Goal: Task Accomplishment & Management: Manage account settings

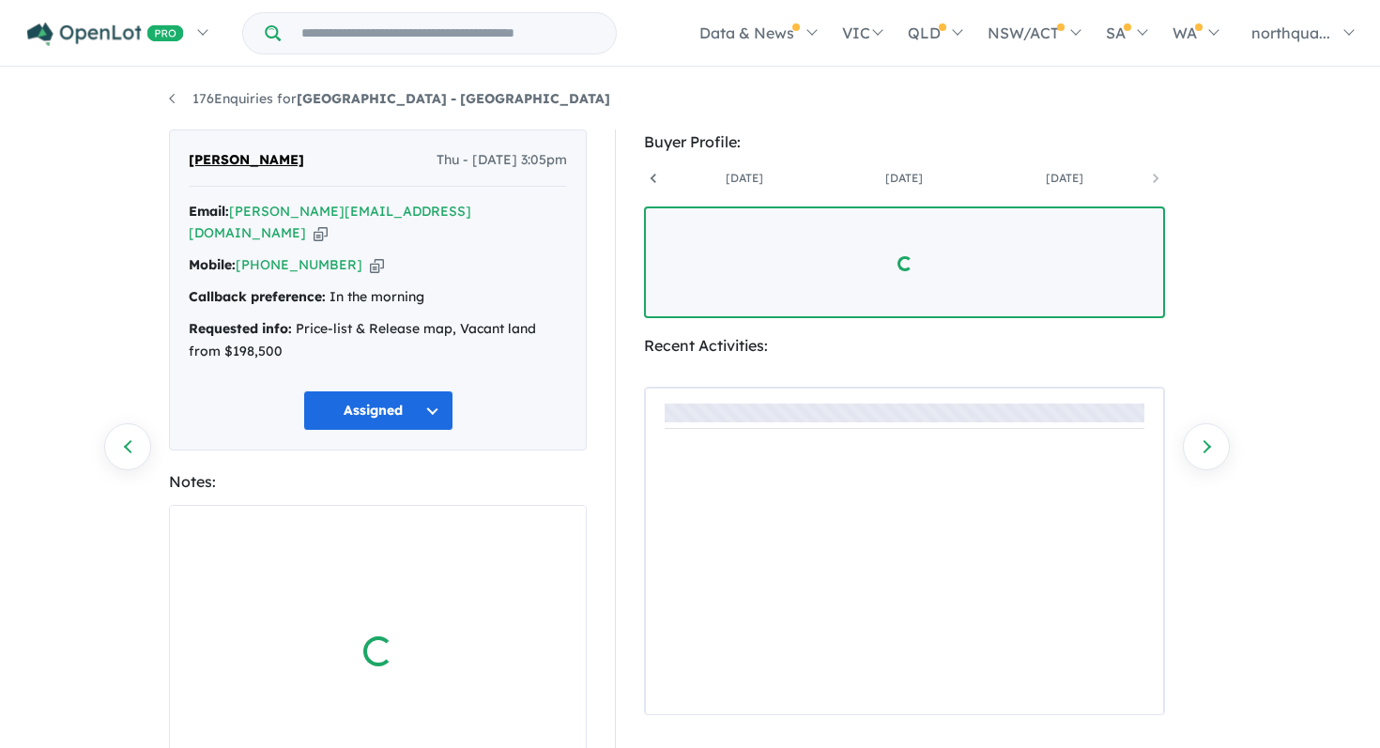
scroll to position [0, 1098]
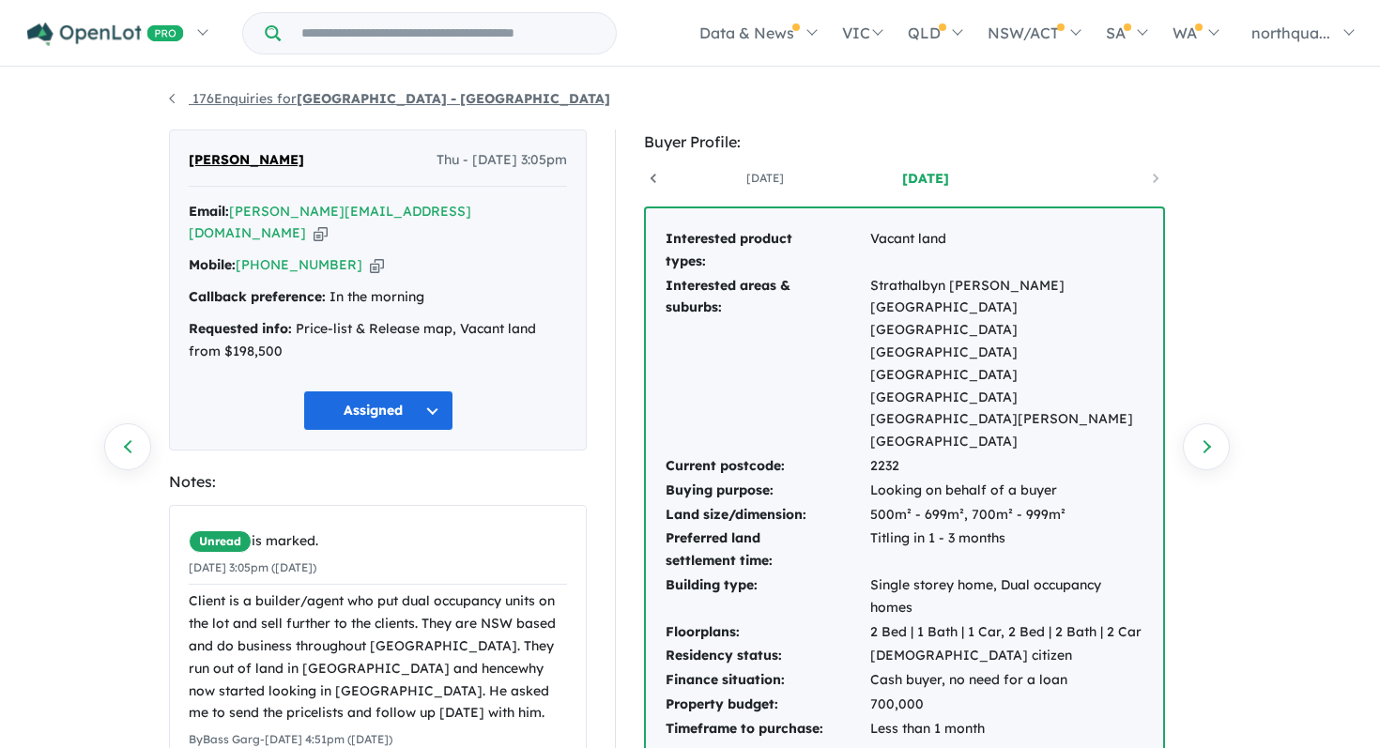
click at [427, 104] on strong "[GEOGRAPHIC_DATA] - [GEOGRAPHIC_DATA]" at bounding box center [453, 98] width 313 height 17
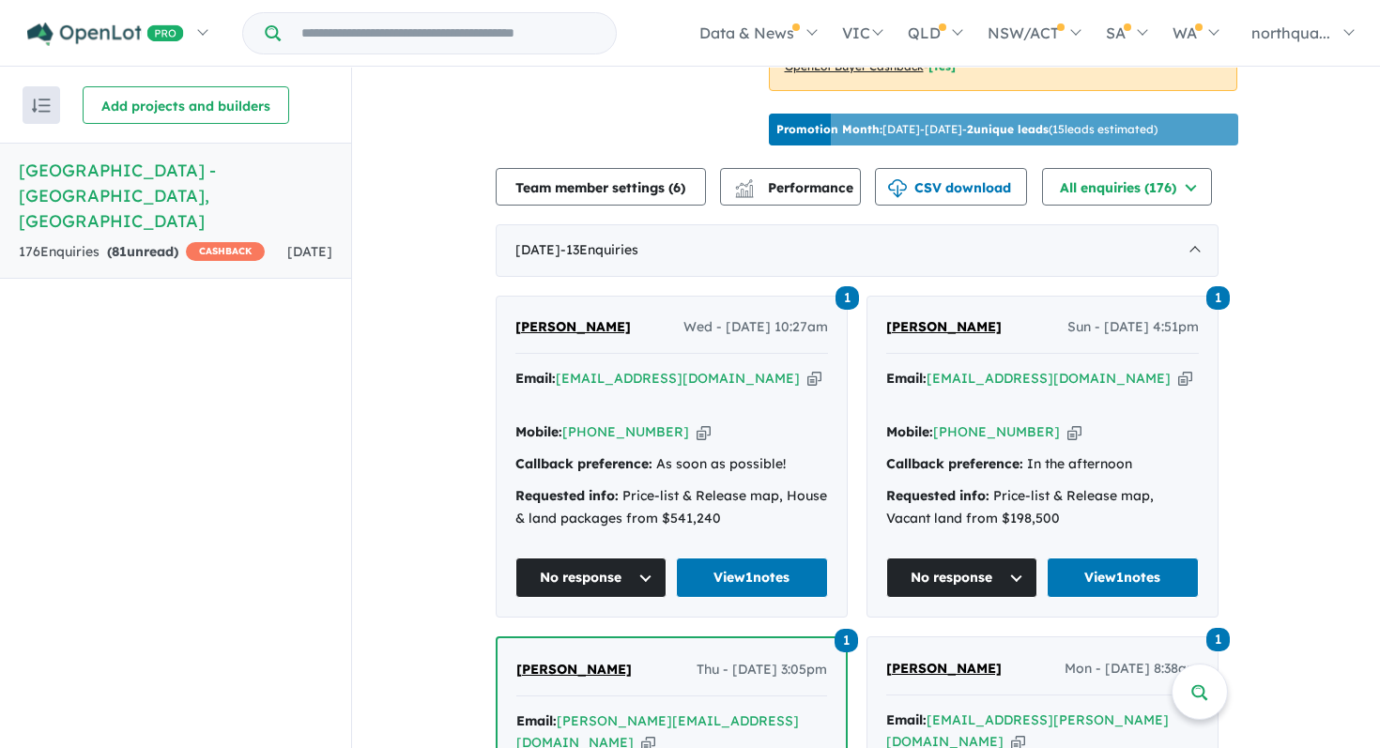
scroll to position [600, 0]
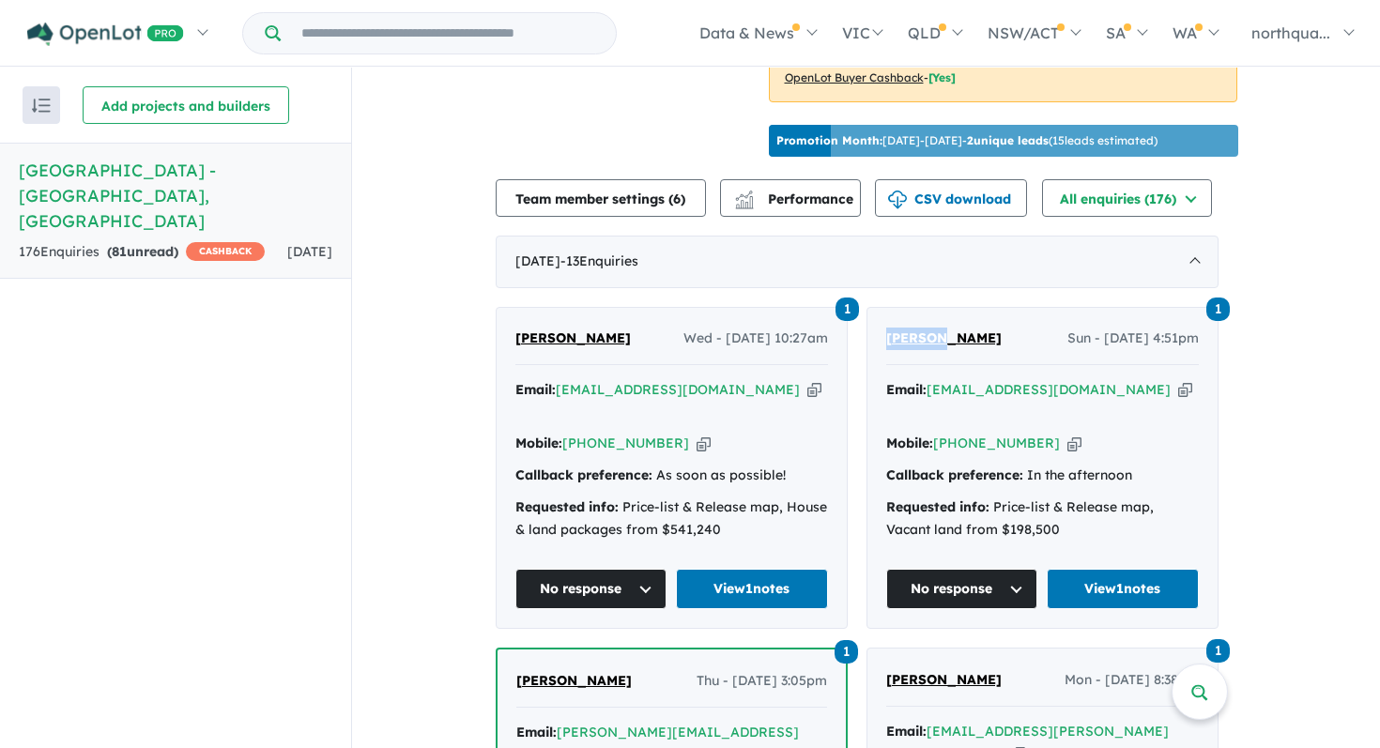
drag, startPoint x: 954, startPoint y: 324, endPoint x: 878, endPoint y: 333, distance: 76.6
click at [878, 333] on div "1 [PERSON_NAME] - [DATE] 4:51pm Email: [EMAIL_ADDRESS][DOMAIN_NAME] Copied! Mob…" at bounding box center [1042, 468] width 350 height 321
copy span "[PERSON_NAME]"
click at [1178, 386] on icon "button" at bounding box center [1185, 390] width 14 height 20
copy span "[PERSON_NAME]"
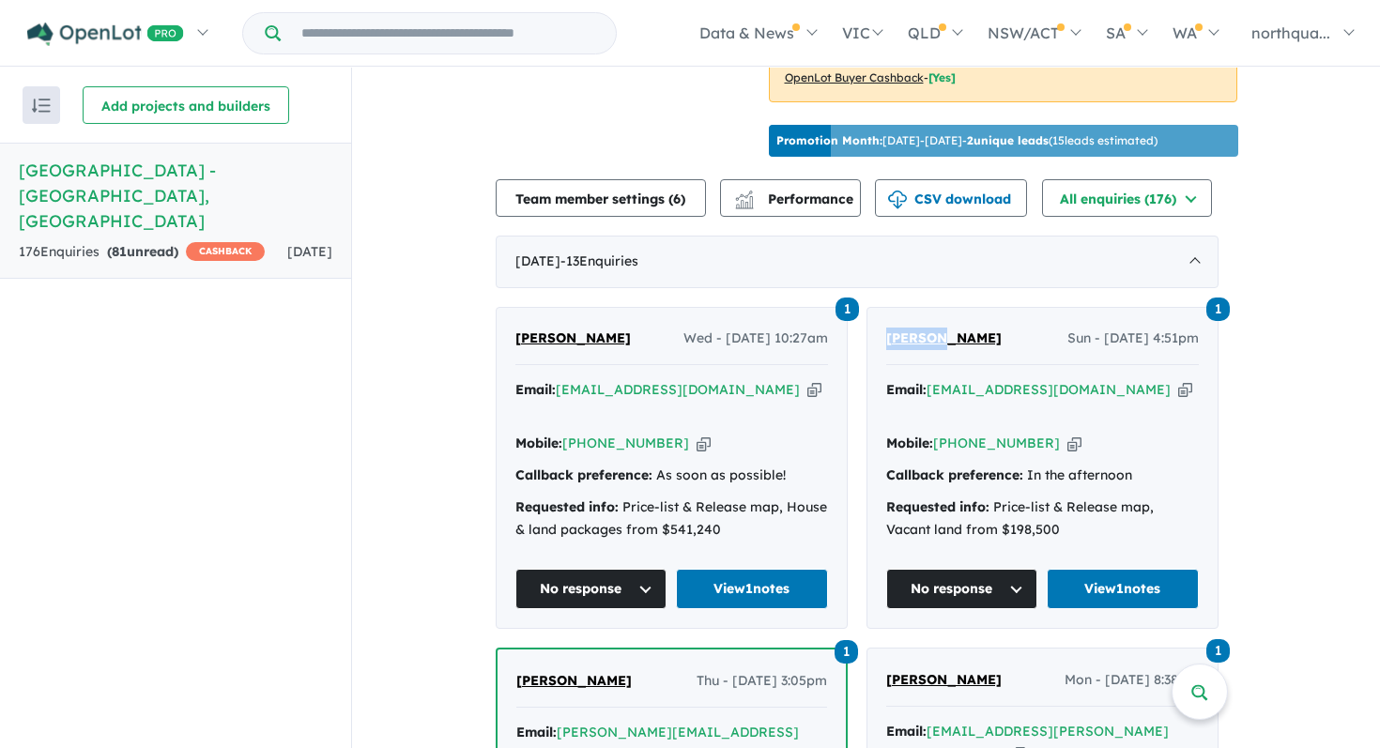
click at [1067, 434] on icon "button" at bounding box center [1074, 444] width 14 height 20
copy span "[PERSON_NAME]"
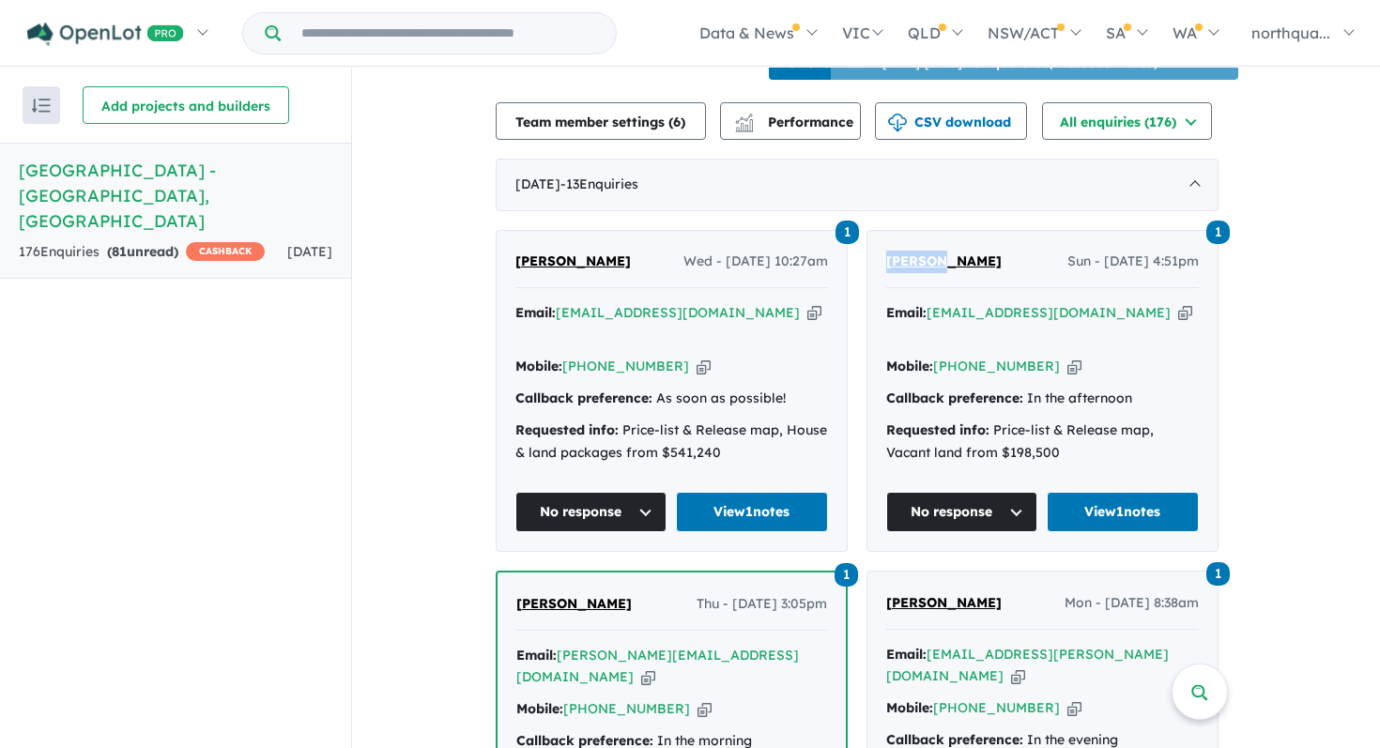
scroll to position [678, 0]
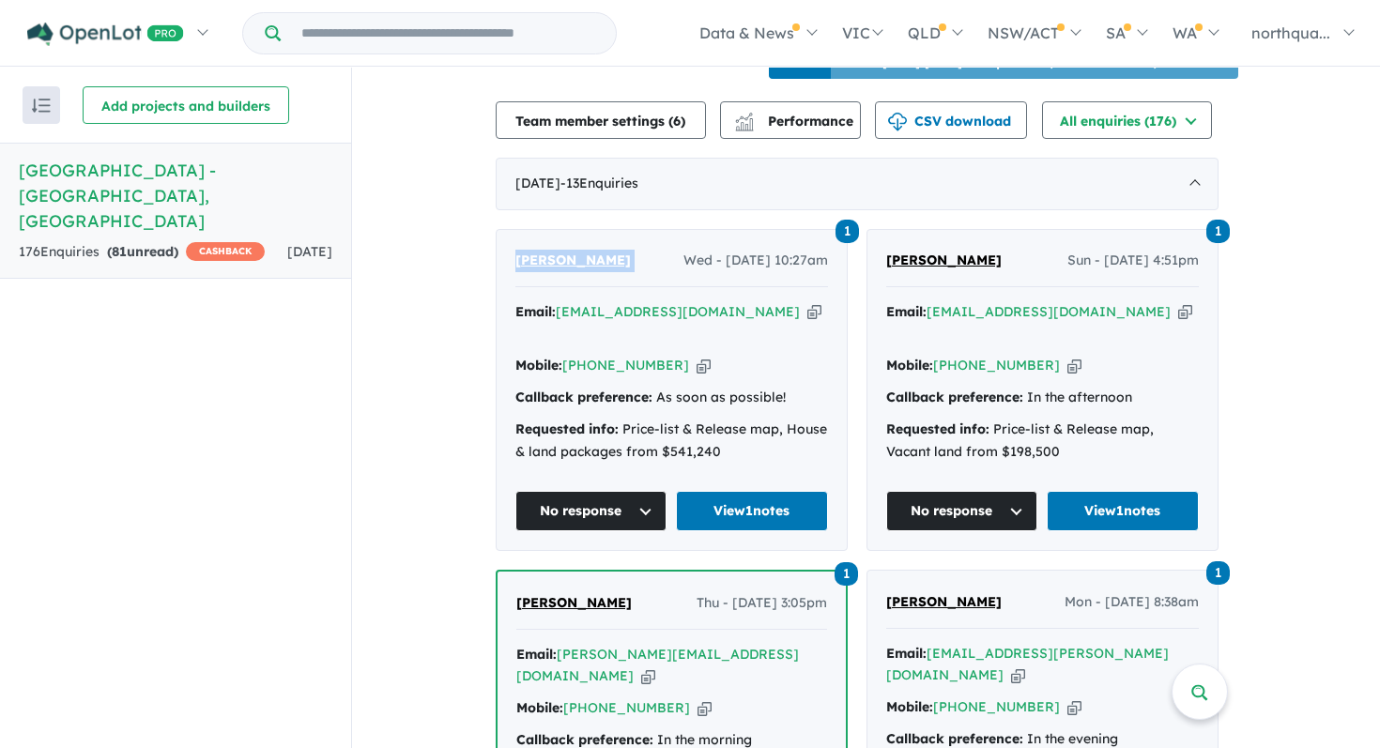
drag, startPoint x: 662, startPoint y: 253, endPoint x: 518, endPoint y: 256, distance: 143.6
click at [518, 256] on div "1 [PERSON_NAME] Wed - [DATE] 10:27am Email: [EMAIL_ADDRESS][DOMAIN_NAME] Copied…" at bounding box center [671, 390] width 350 height 321
copy span "[PERSON_NAME]"
click at [696, 363] on icon "button" at bounding box center [703, 366] width 14 height 20
copy span "[PERSON_NAME]"
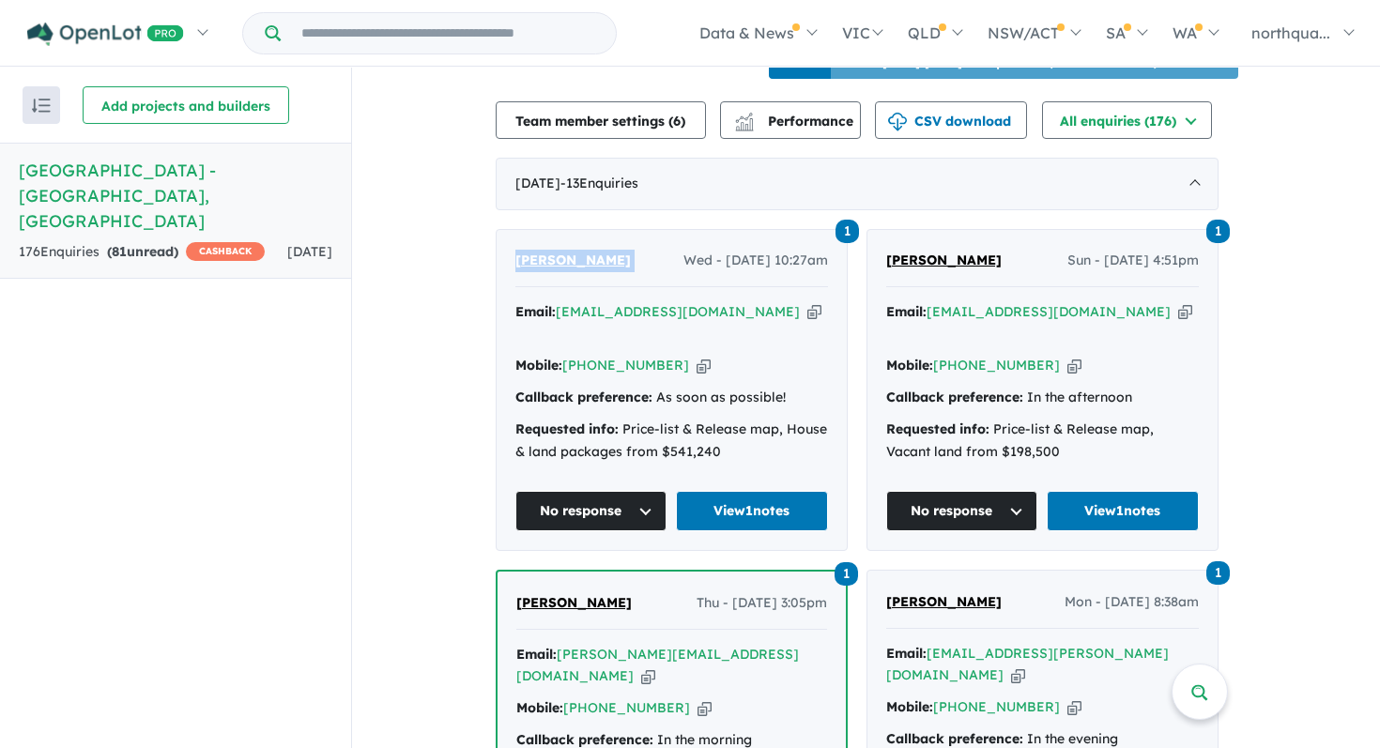
click at [807, 309] on icon "button" at bounding box center [814, 312] width 14 height 20
copy span "[PERSON_NAME]"
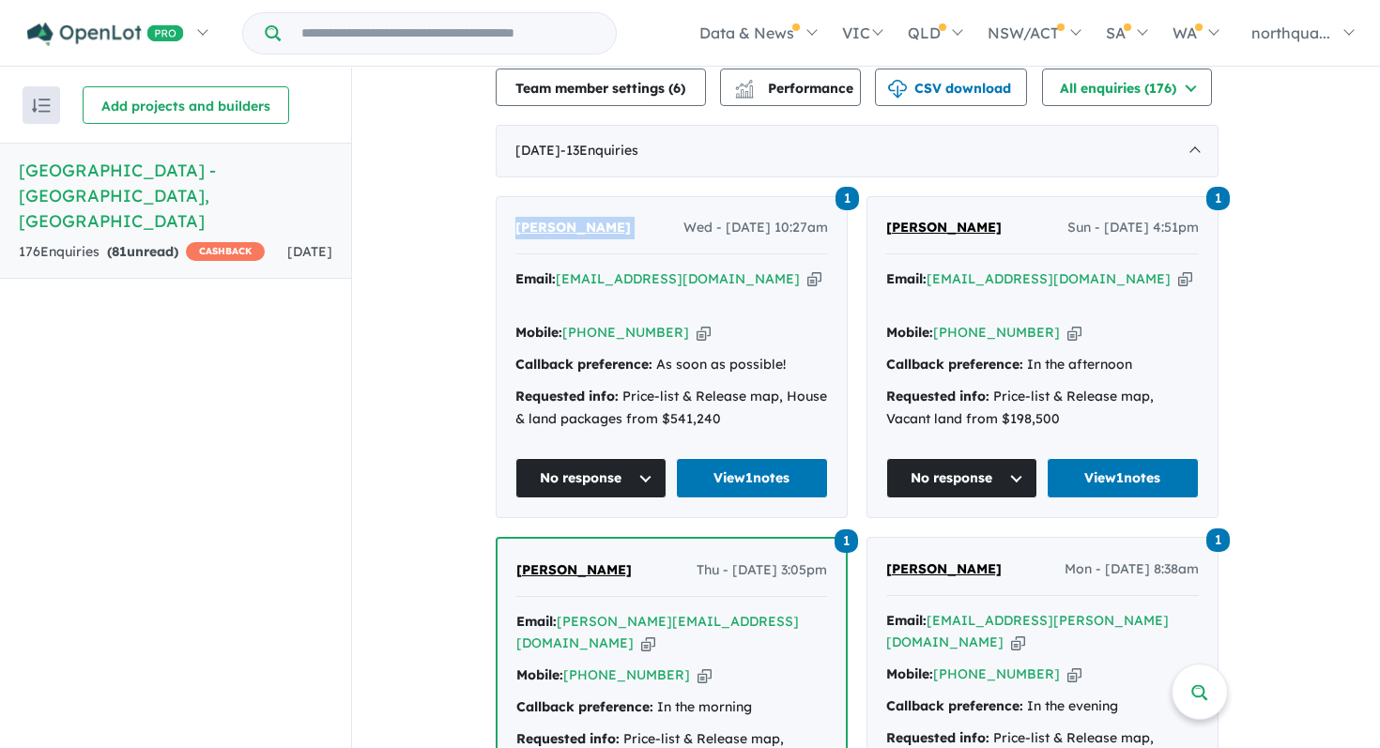
scroll to position [711, 0]
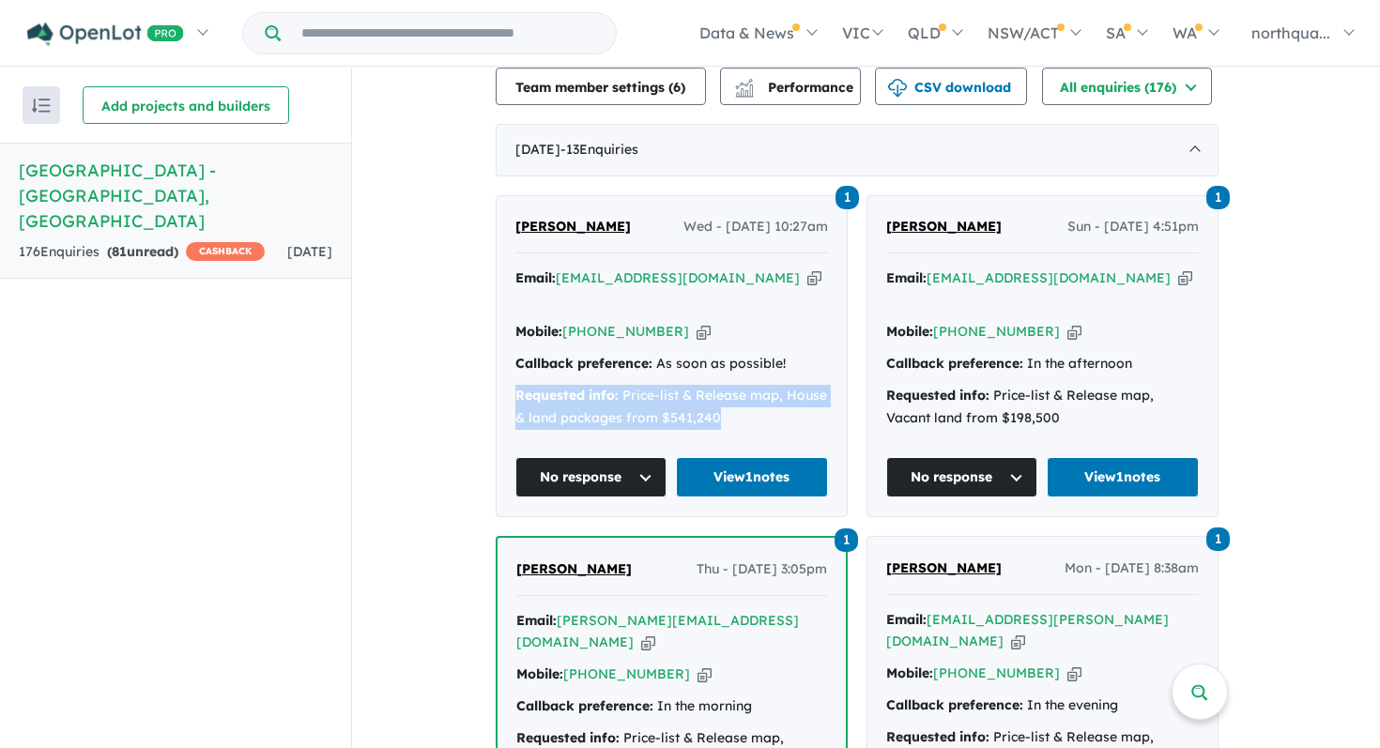
drag, startPoint x: 739, startPoint y: 409, endPoint x: 517, endPoint y: 389, distance: 222.4
click at [517, 389] on div "1 [PERSON_NAME] Wed - [DATE] 10:27am Email: [EMAIL_ADDRESS][DOMAIN_NAME] Copied…" at bounding box center [671, 356] width 350 height 321
copy div "Requested info: Price-list & Release map, House & land packages from $541,240"
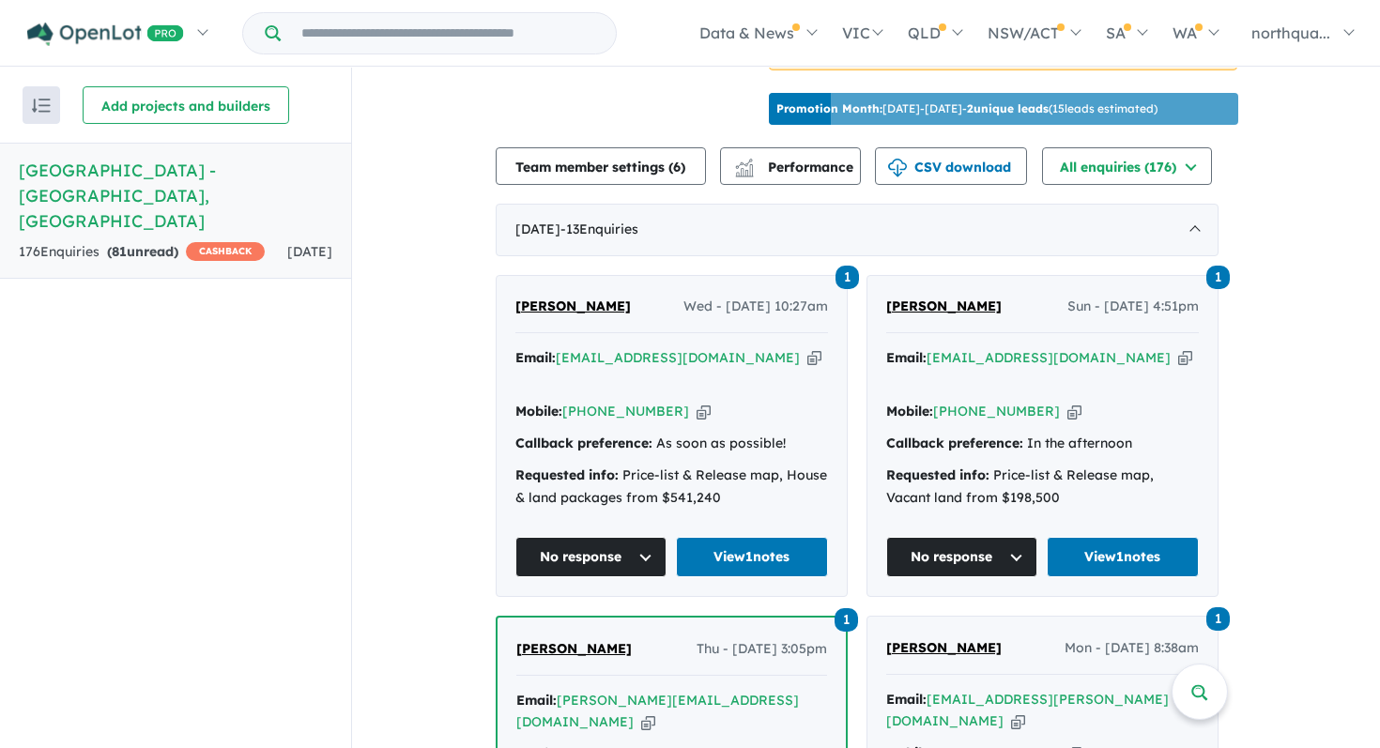
scroll to position [630, 0]
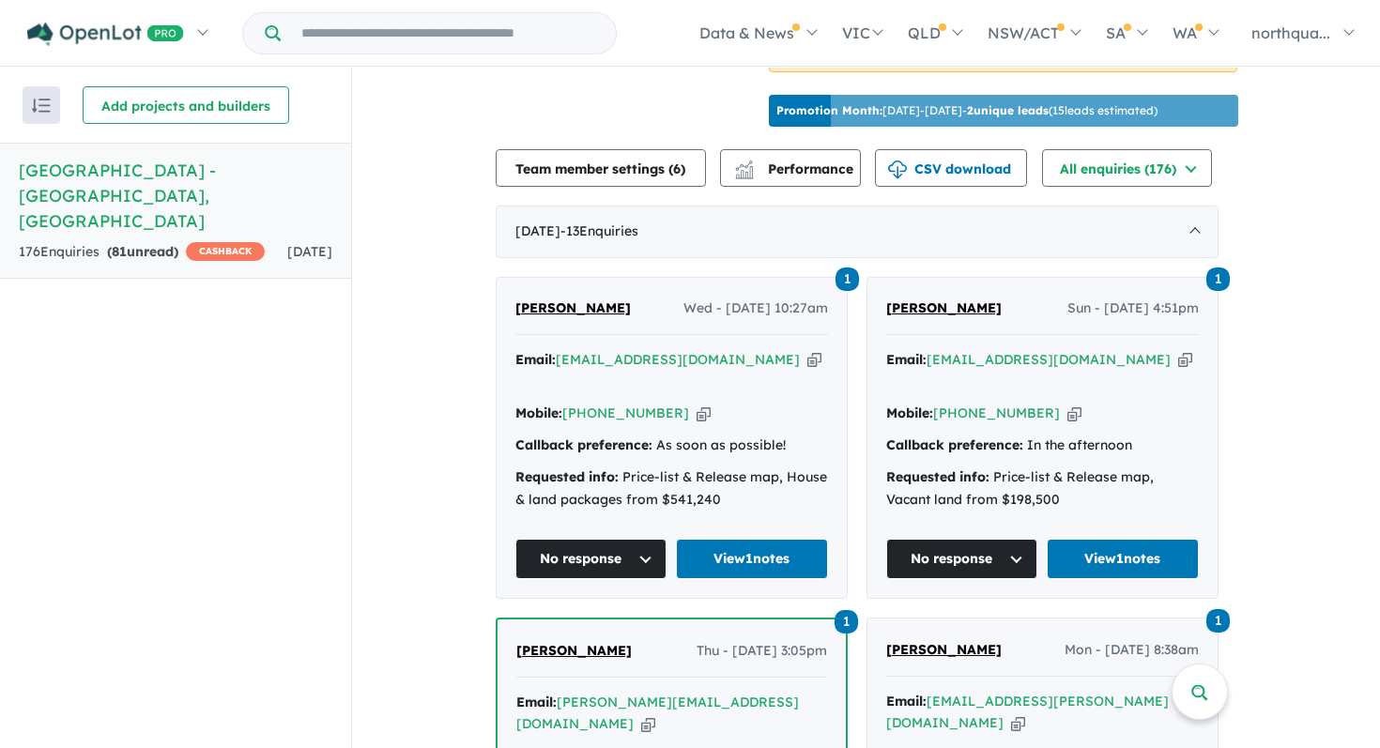
click at [807, 350] on icon "button" at bounding box center [814, 360] width 14 height 20
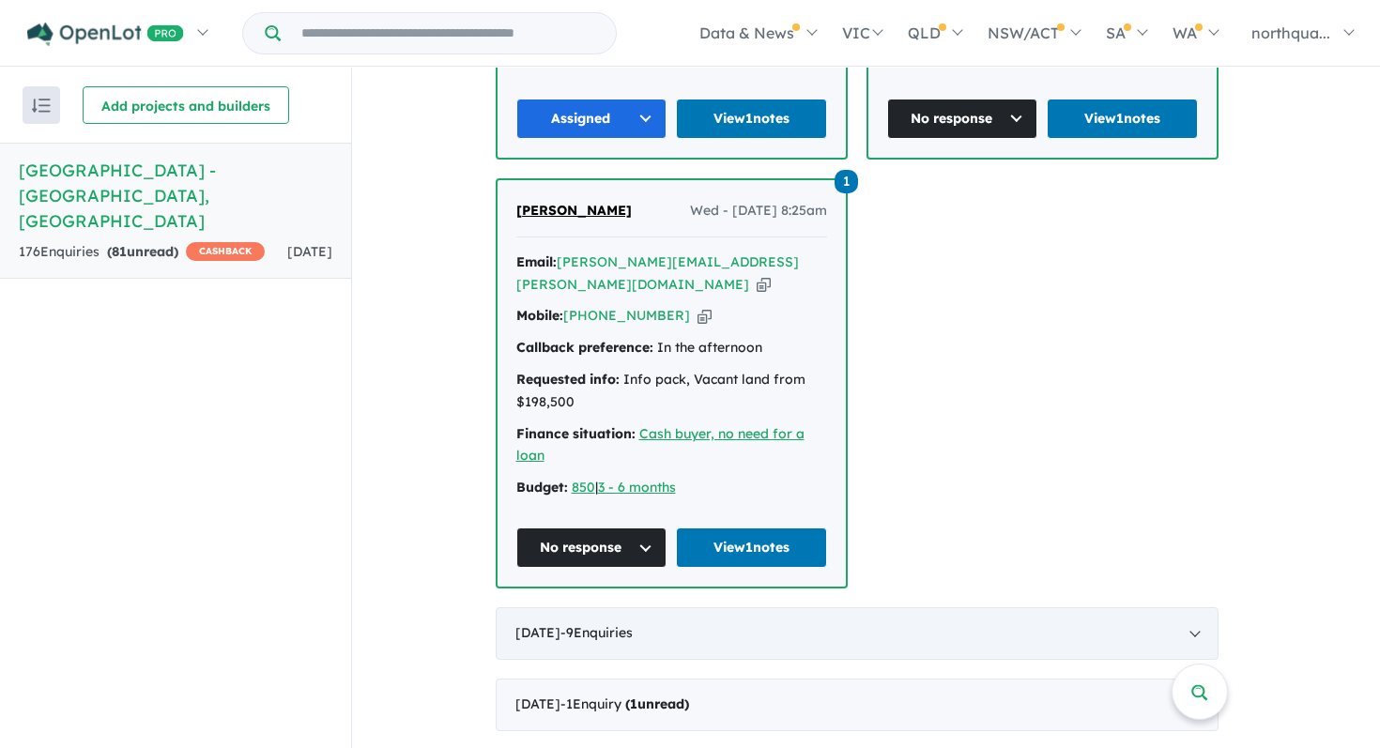
scroll to position [3327, 0]
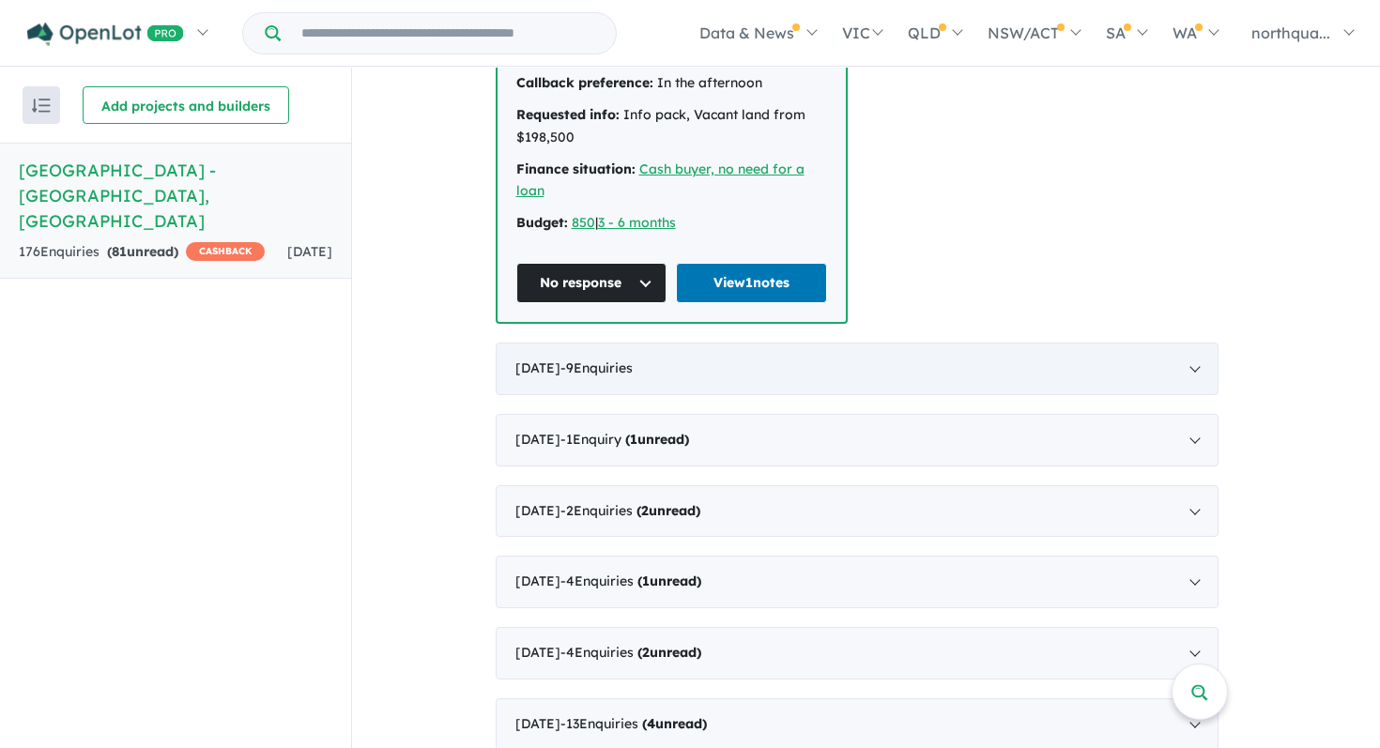
click at [580, 359] on span "- 9 Enquir ies ( 0 unread)" at bounding box center [596, 367] width 72 height 17
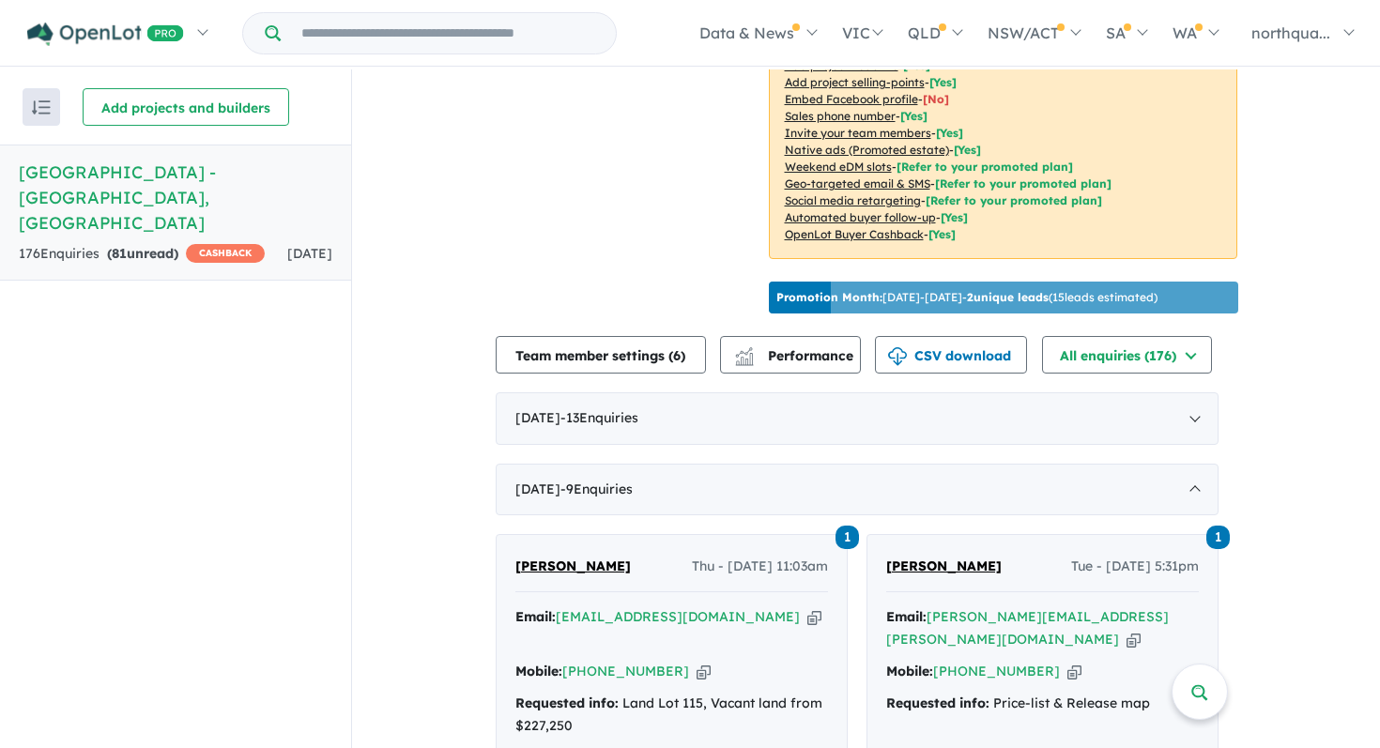
scroll to position [398, 0]
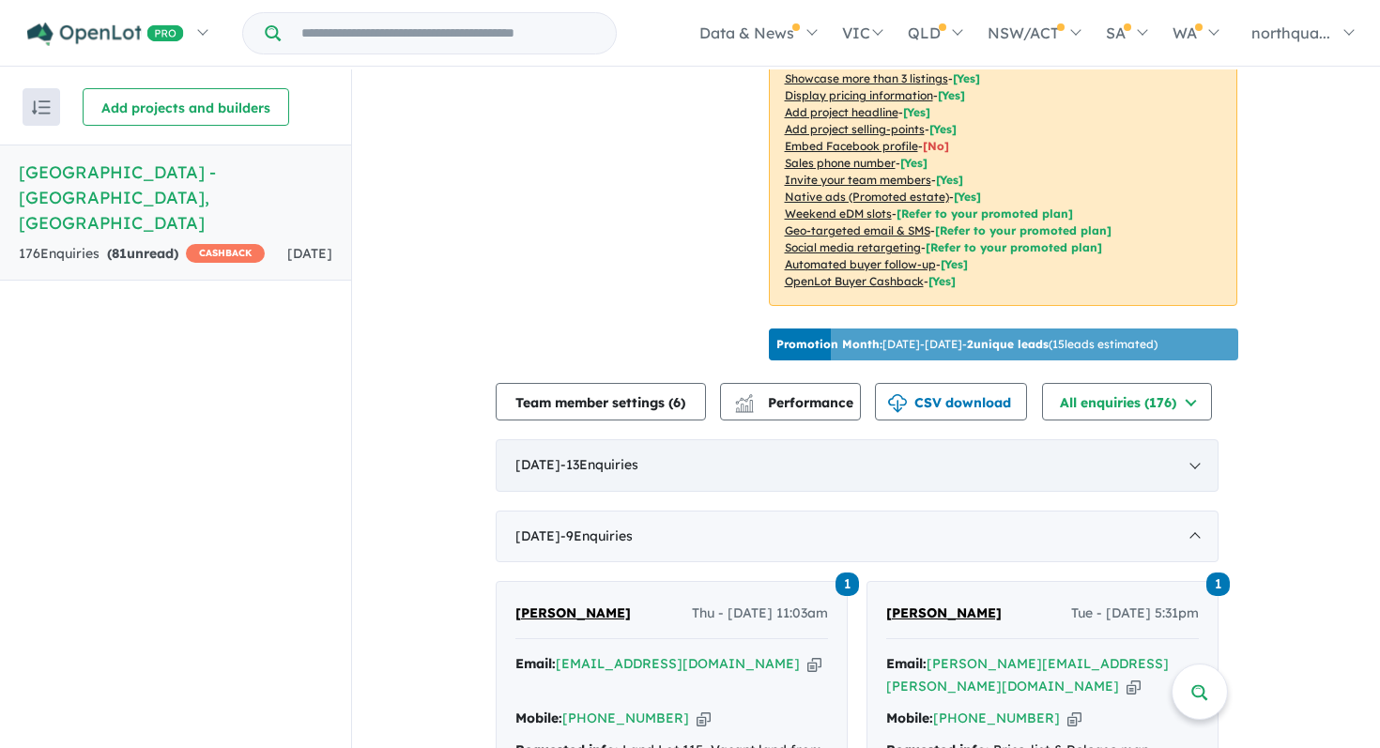
click at [638, 456] on span "- 13 Enquir ies ( 0 unread)" at bounding box center [599, 464] width 78 height 17
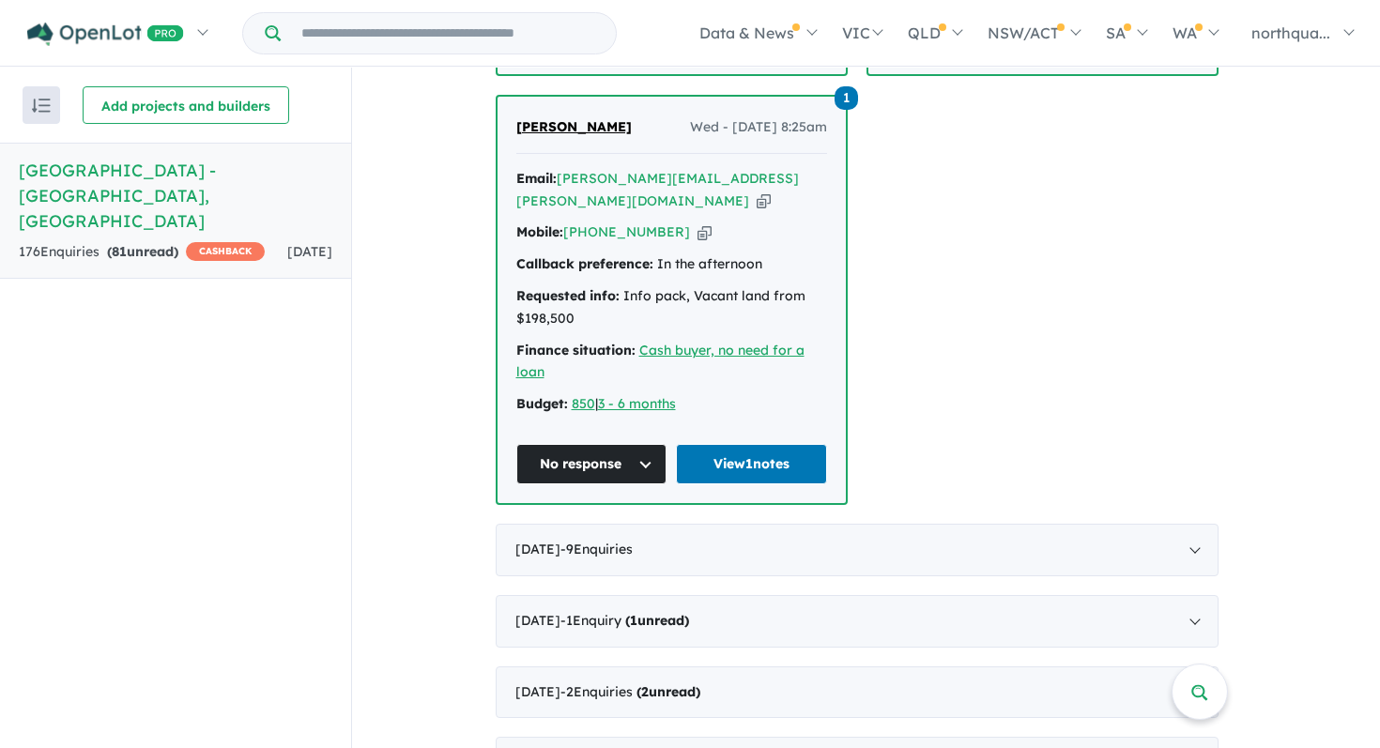
scroll to position [3173, 0]
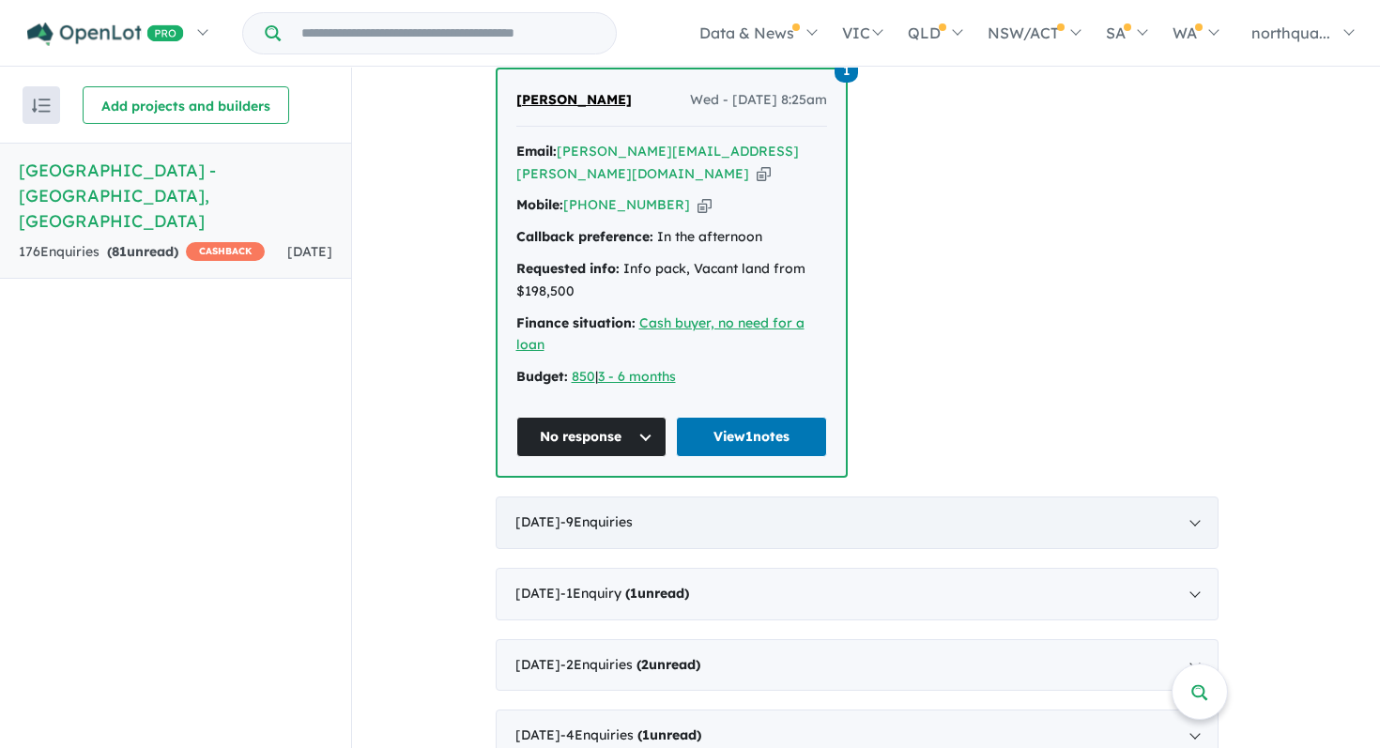
click at [750, 496] on div "[DATE] - 9 Enquir ies ( 0 unread)" at bounding box center [857, 522] width 723 height 53
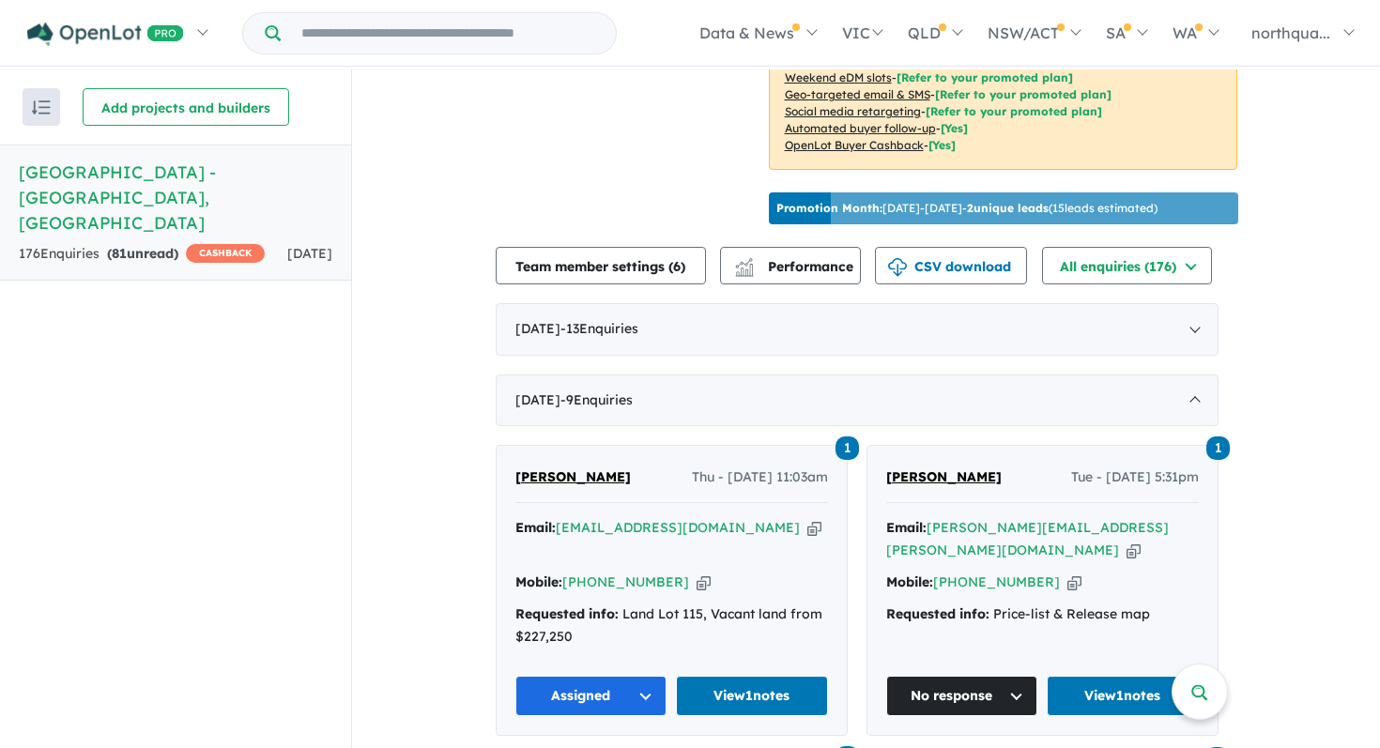
scroll to position [462, 0]
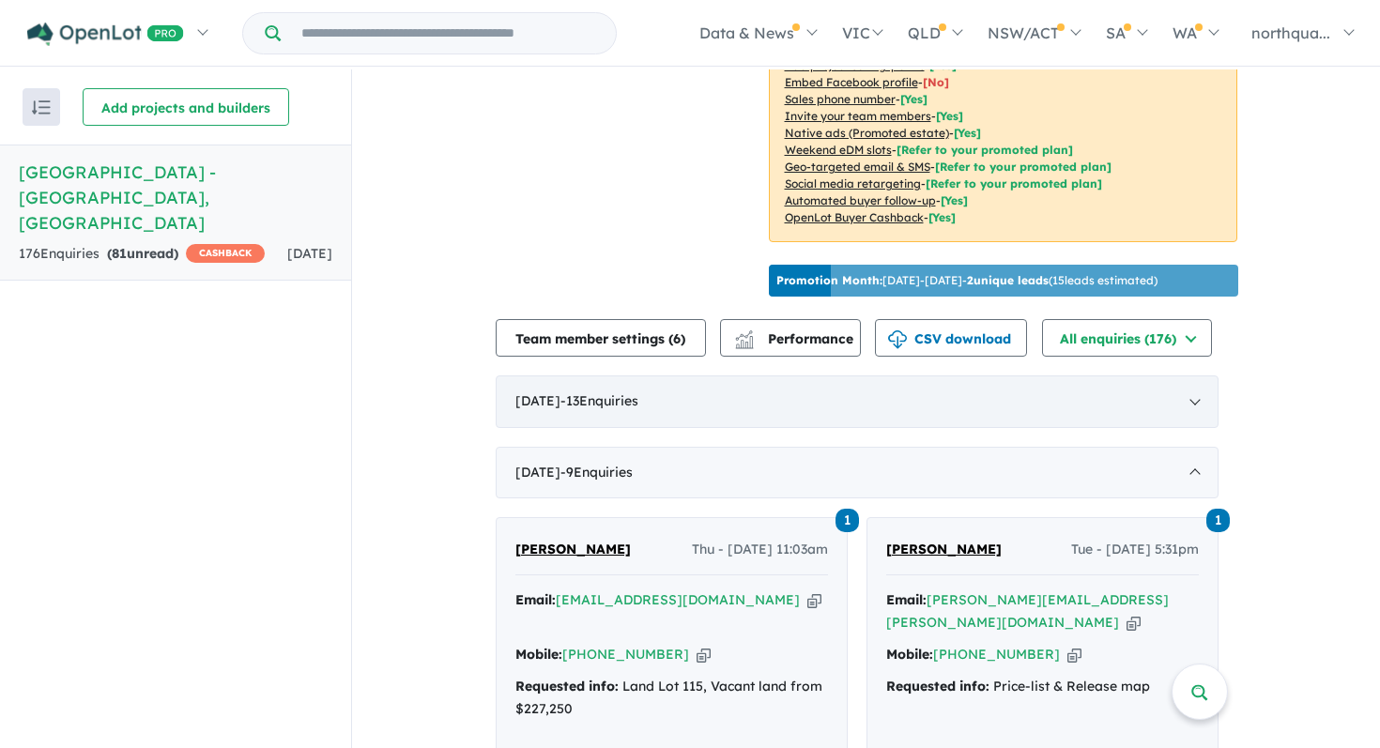
click at [735, 375] on div "[DATE] - 13 Enquir ies ( 0 unread)" at bounding box center [857, 401] width 723 height 53
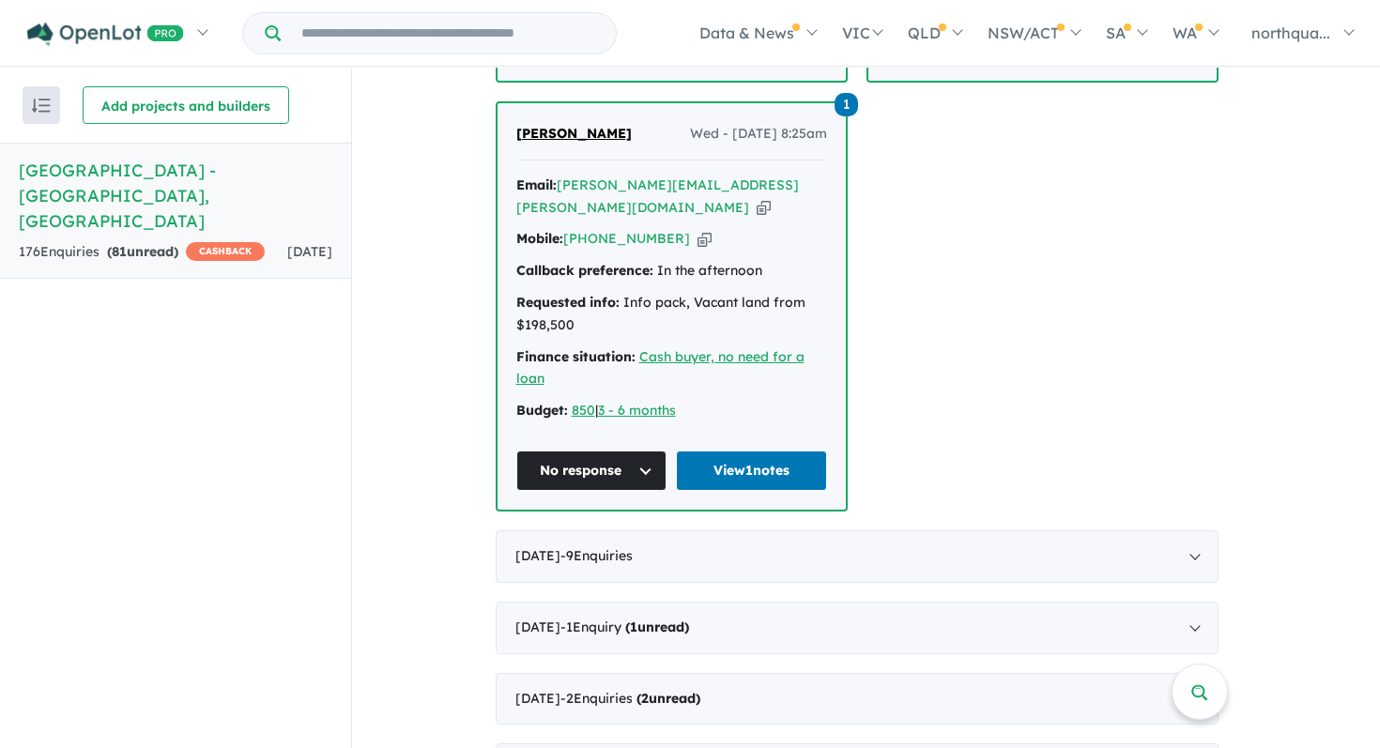
scroll to position [3140, 0]
click at [766, 529] on div "[DATE] - 9 Enquir ies ( 0 unread)" at bounding box center [857, 555] width 723 height 53
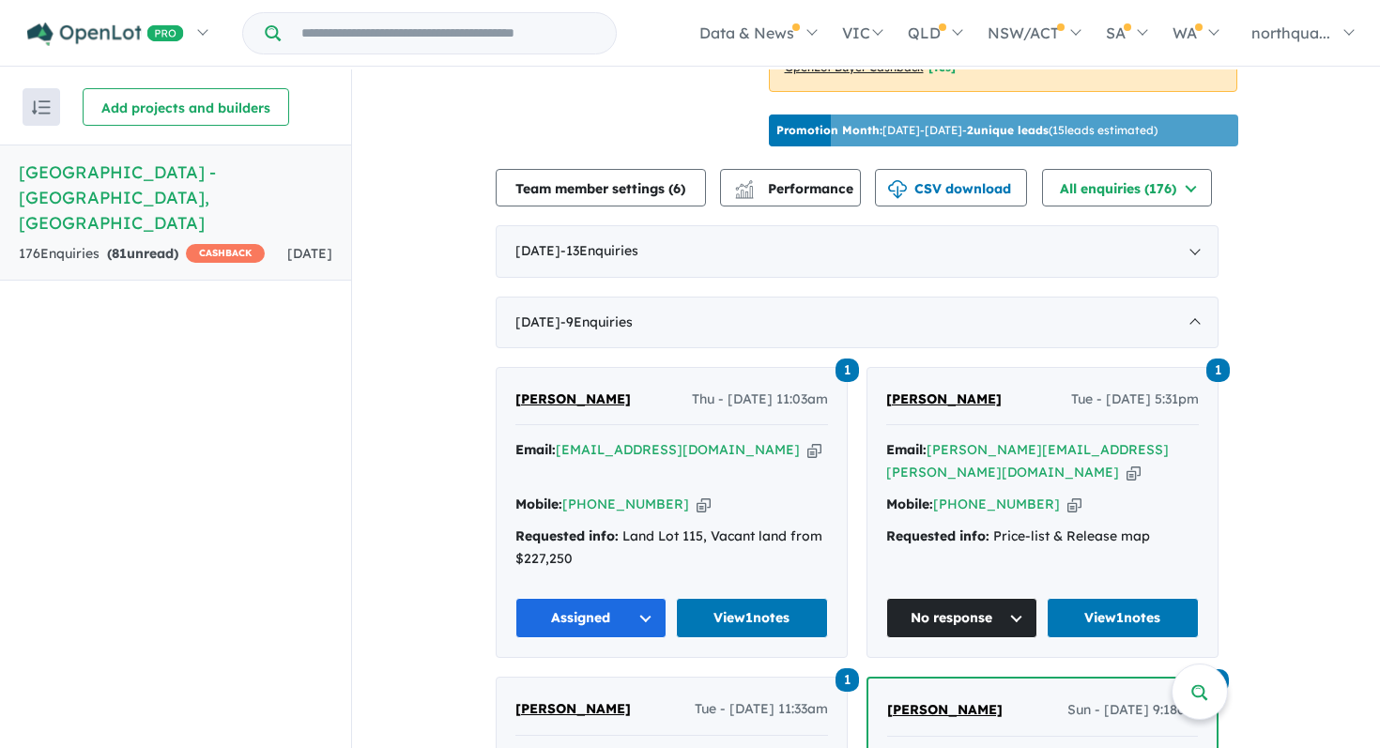
scroll to position [626, 0]
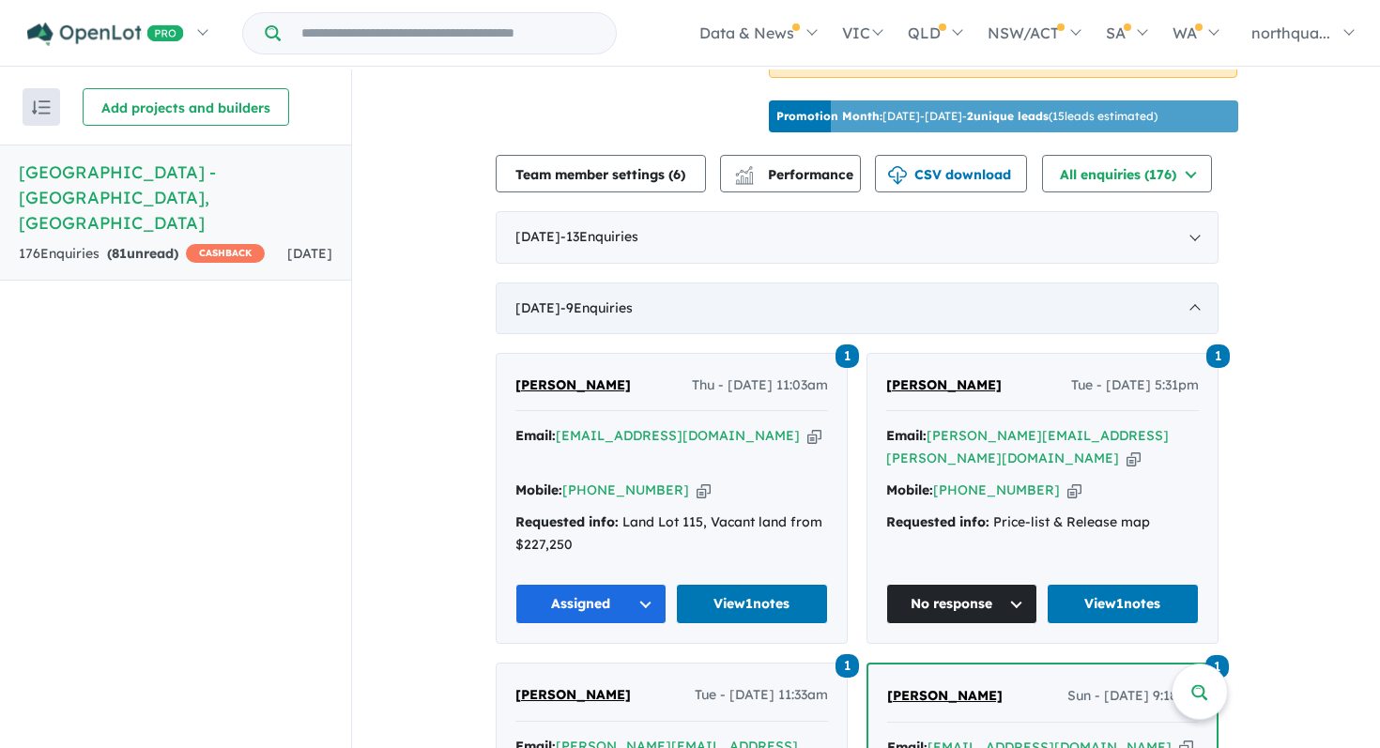
click at [564, 299] on div "[DATE] - 9 Enquir ies ( 0 unread)" at bounding box center [857, 308] width 723 height 53
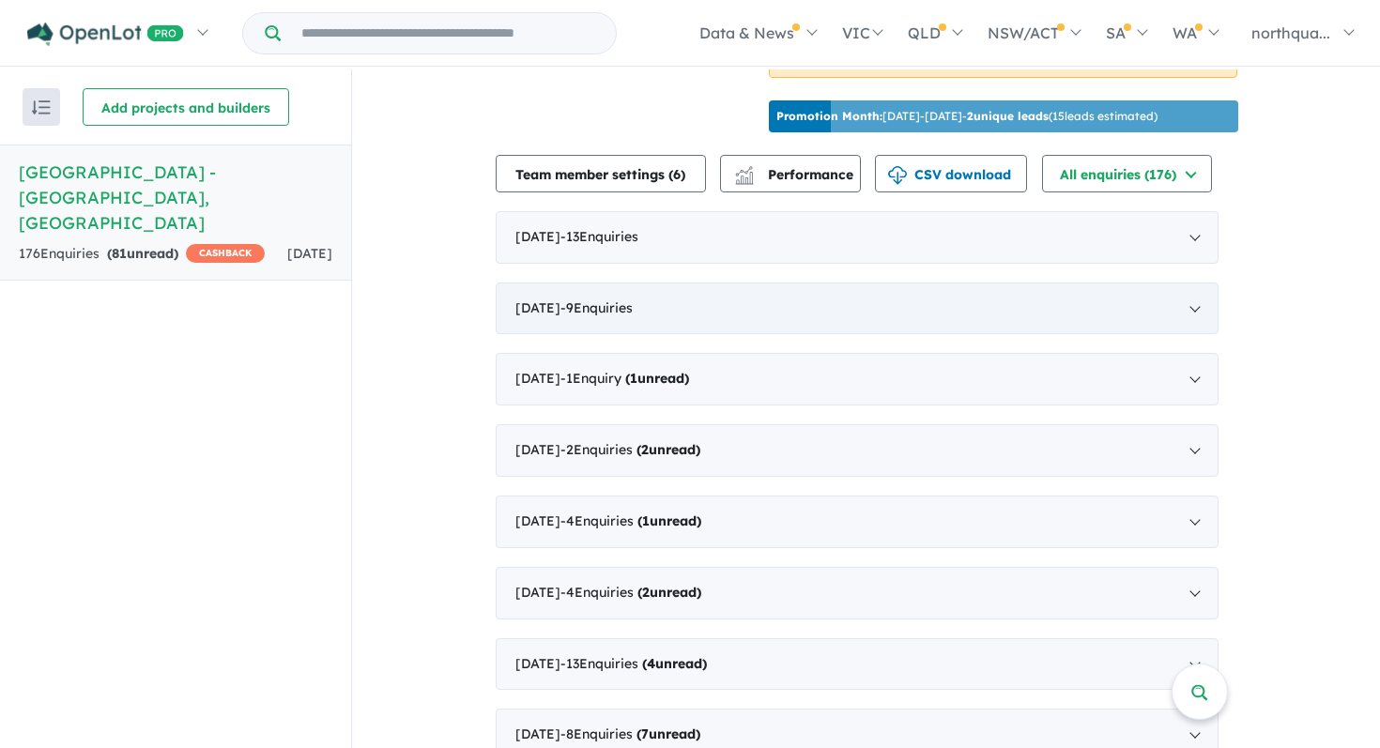
click at [569, 284] on div "[DATE] - 9 Enquir ies ( 0 unread)" at bounding box center [857, 308] width 723 height 53
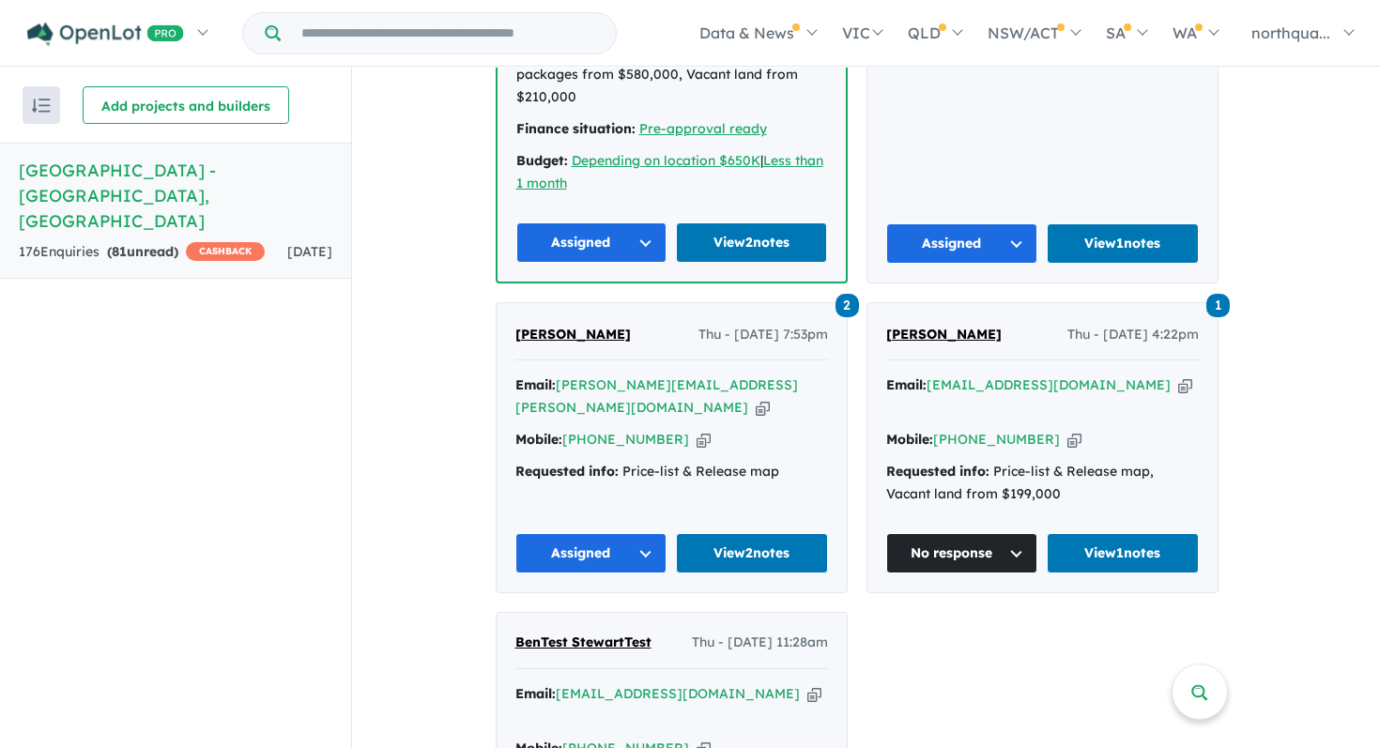
scroll to position [1772, 0]
